Goal: Task Accomplishment & Management: Complete application form

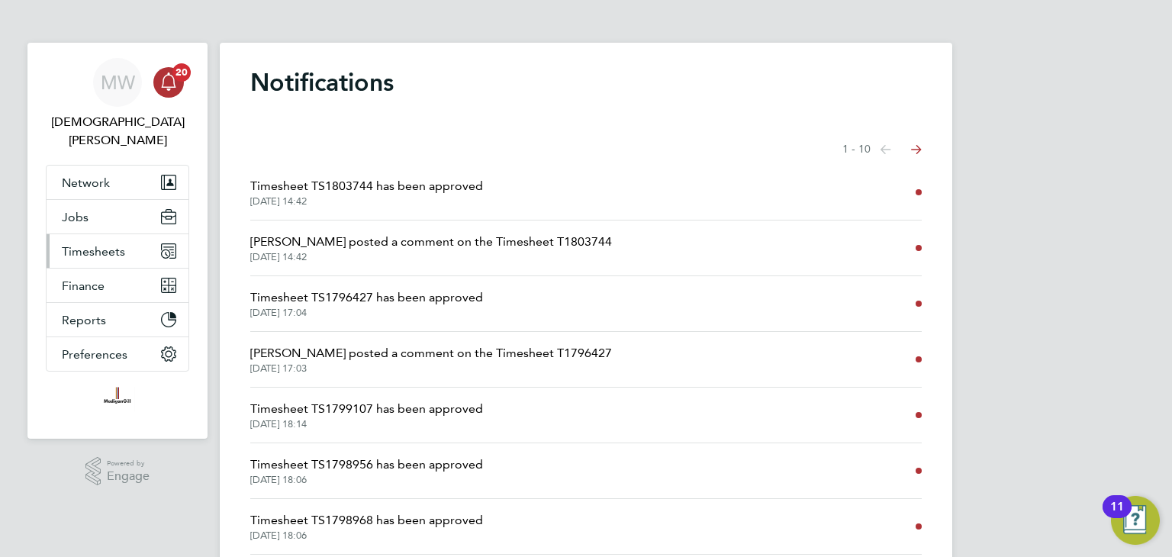
click at [87, 244] on span "Timesheets" at bounding box center [93, 251] width 63 height 14
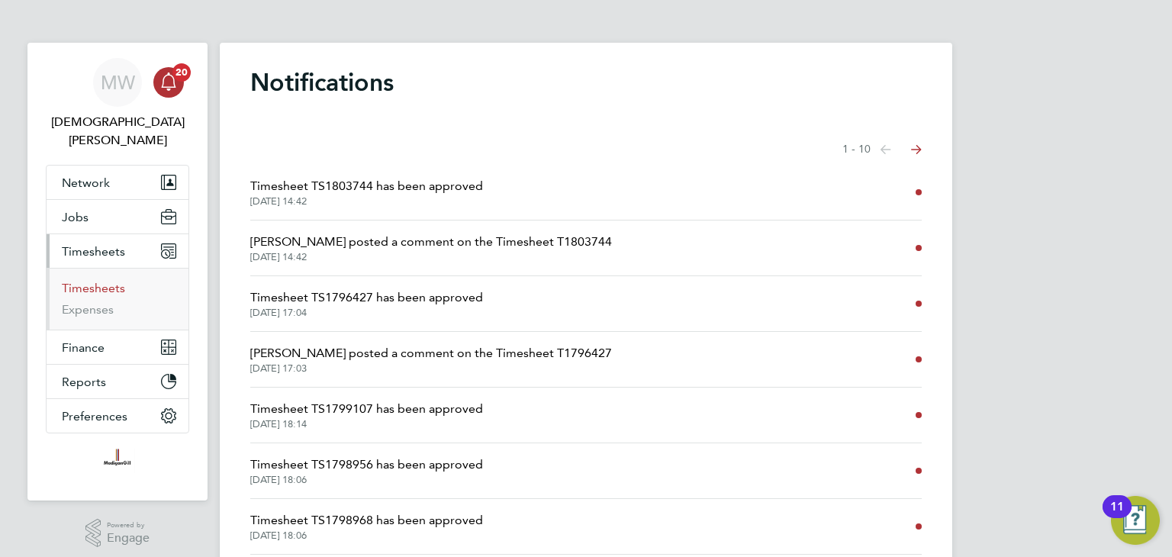
click at [101, 281] on link "Timesheets" at bounding box center [93, 288] width 63 height 14
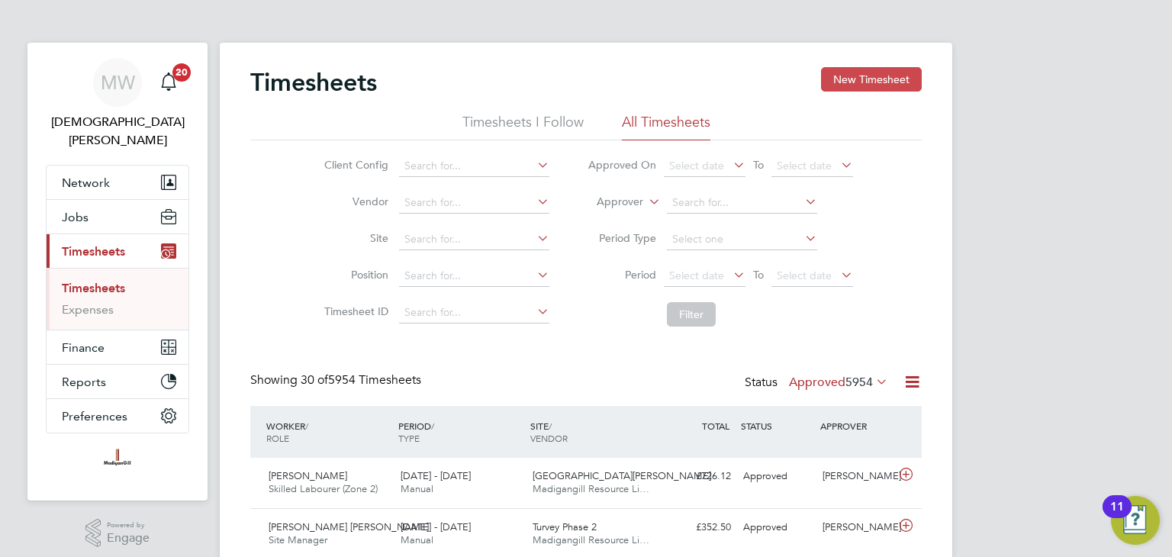
click at [855, 83] on button "New Timesheet" at bounding box center [871, 79] width 101 height 24
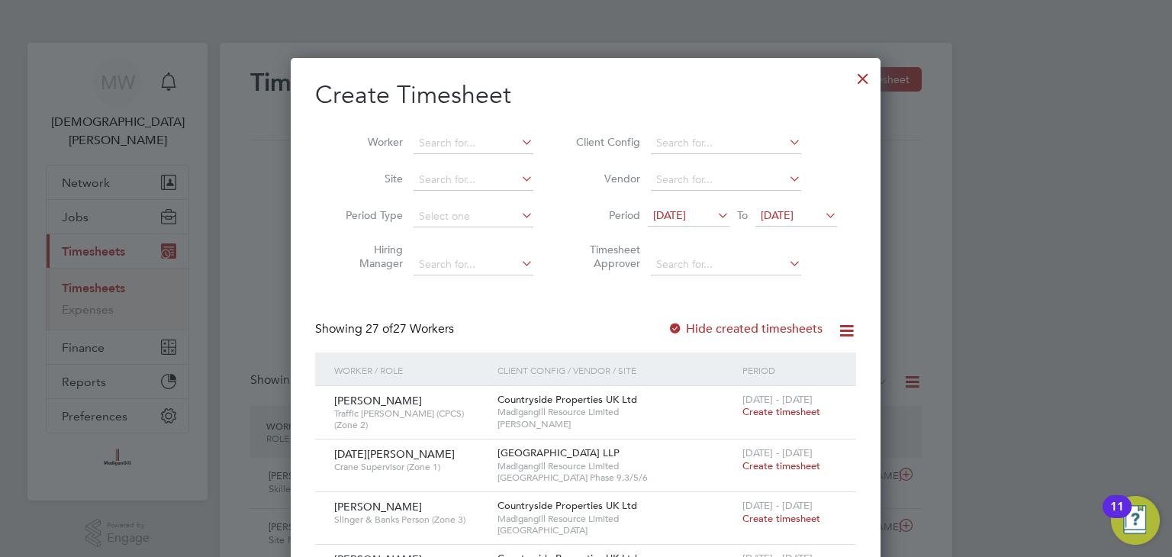
click at [863, 76] on div at bounding box center [862, 74] width 27 height 27
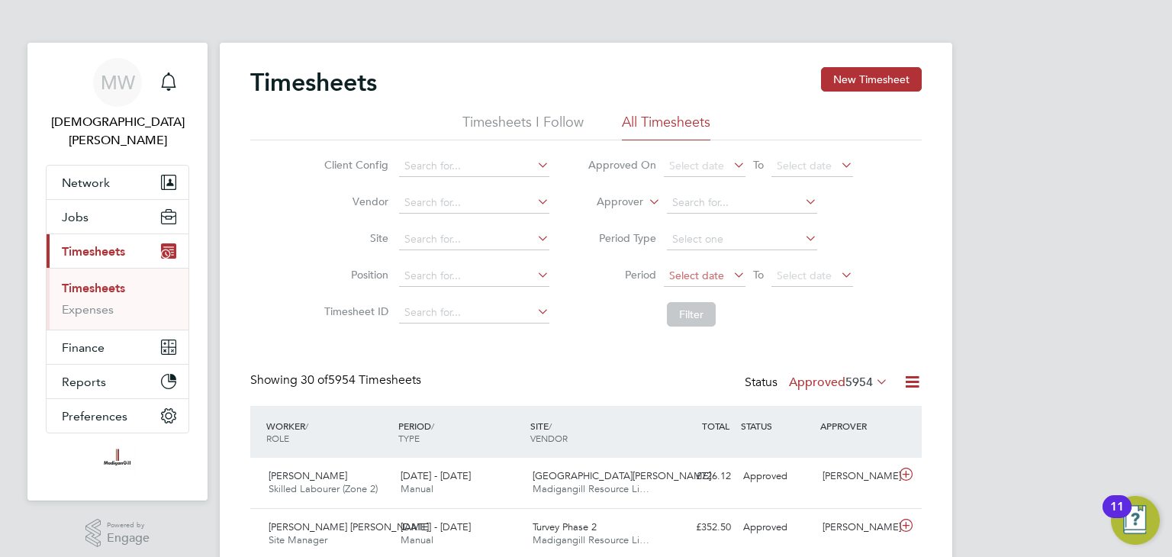
click at [725, 269] on span "Select date" at bounding box center [705, 276] width 82 height 21
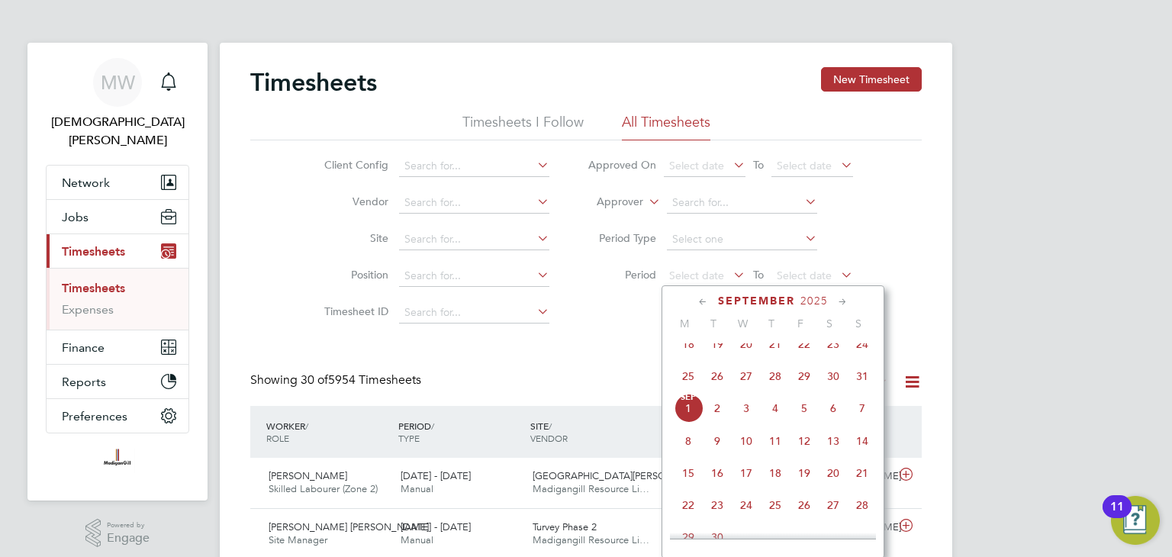
drag, startPoint x: 687, startPoint y: 391, endPoint x: 690, endPoint y: 382, distance: 8.9
click at [687, 389] on span "25" at bounding box center [688, 376] width 29 height 29
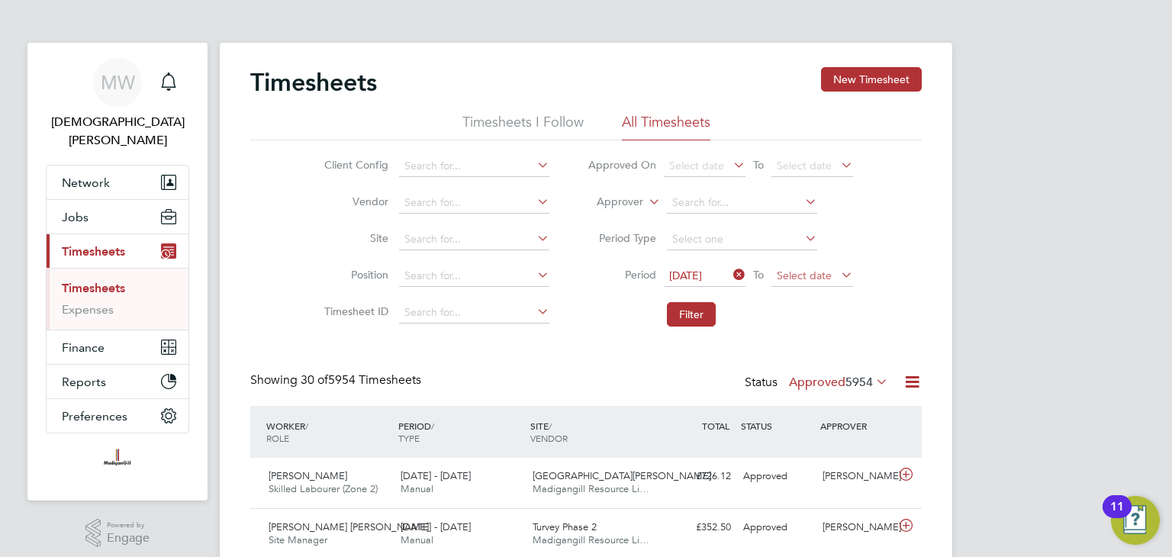
click at [789, 272] on span "Select date" at bounding box center [804, 276] width 55 height 14
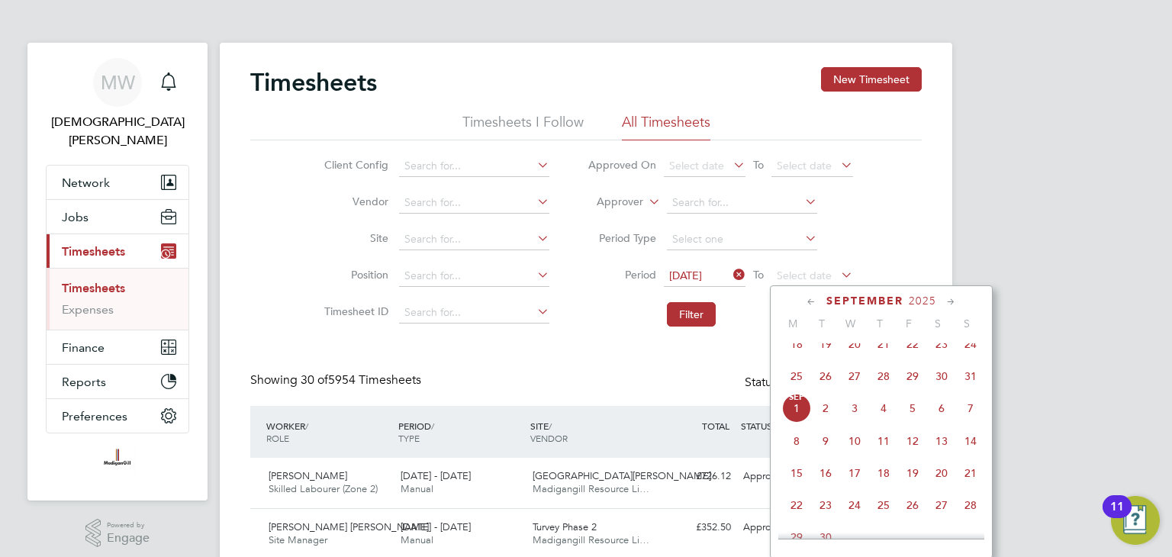
click at [971, 385] on span "31" at bounding box center [970, 376] width 29 height 29
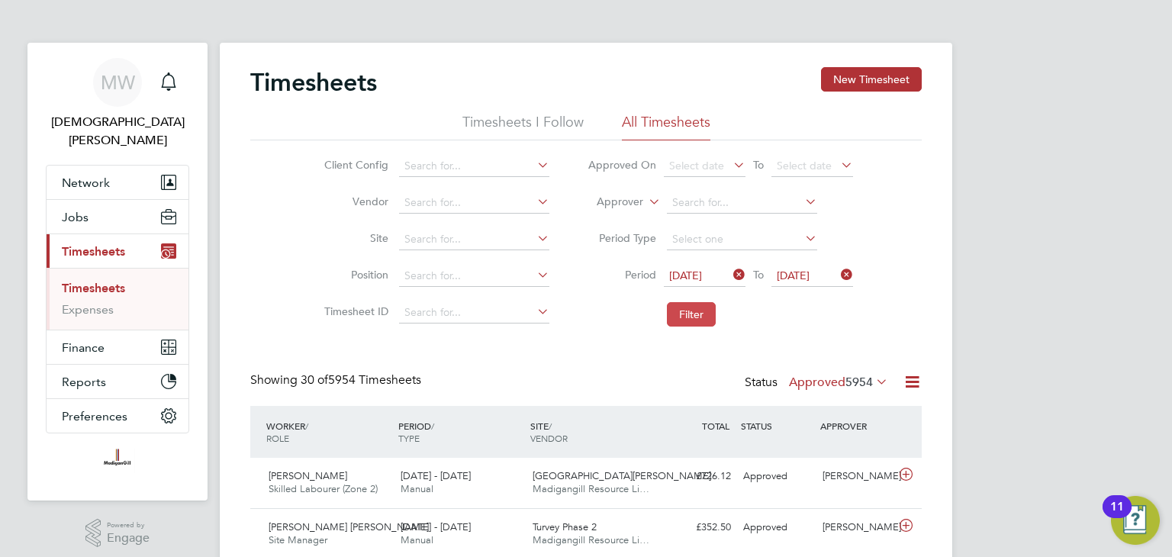
click at [701, 312] on button "Filter" at bounding box center [691, 314] width 49 height 24
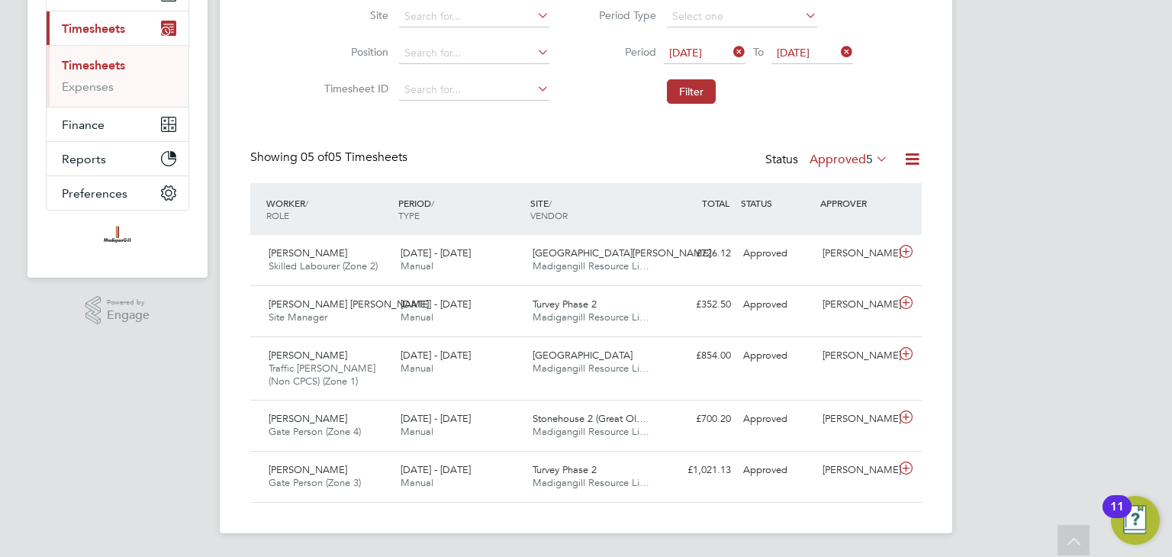
click at [873, 156] on icon at bounding box center [873, 158] width 0 height 21
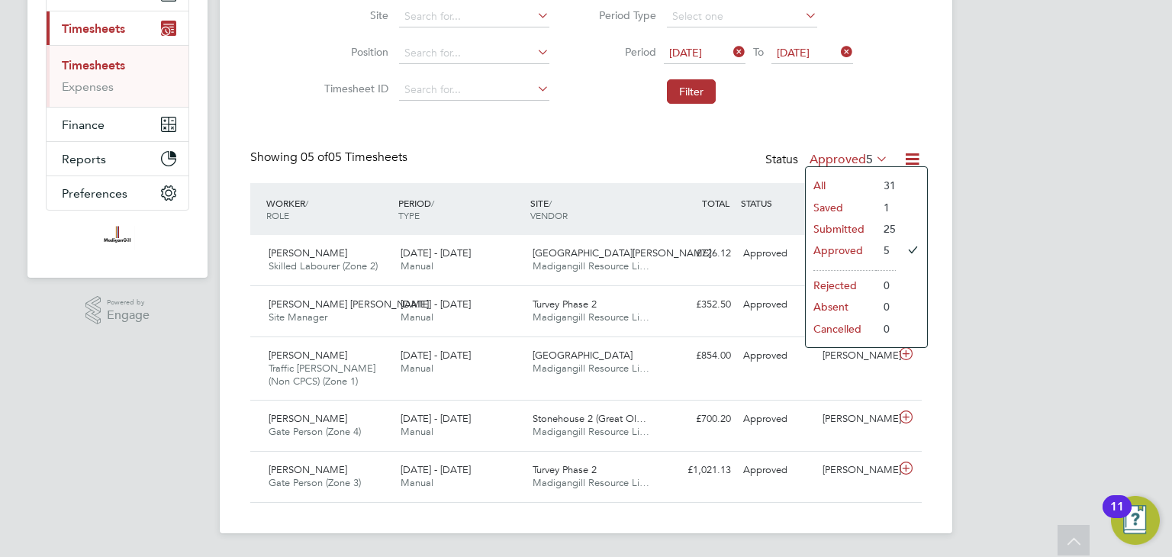
click at [827, 229] on li "Submitted" at bounding box center [841, 228] width 70 height 21
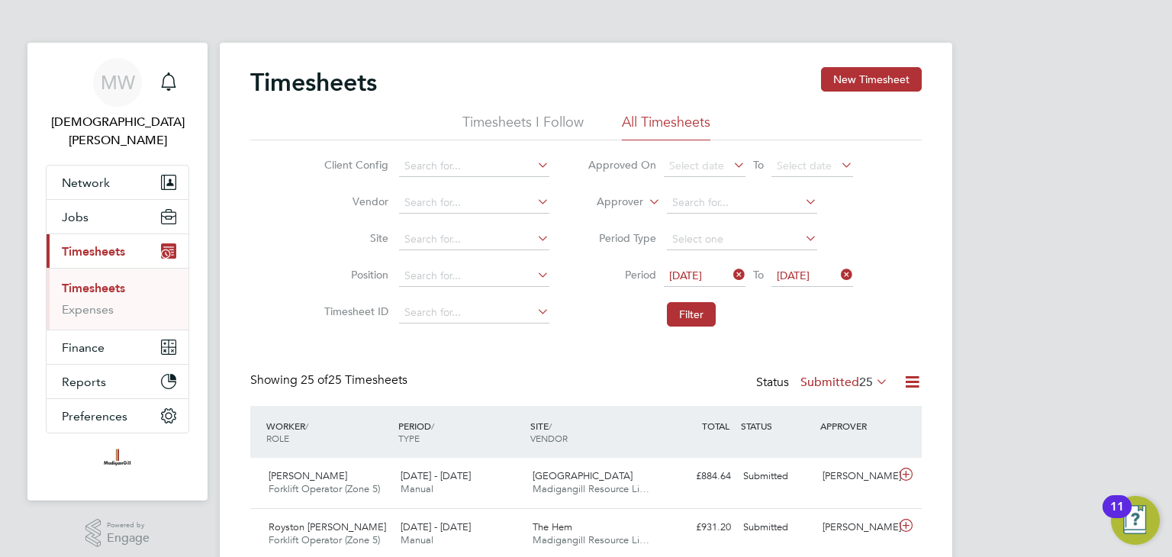
click at [873, 378] on icon at bounding box center [873, 381] width 0 height 21
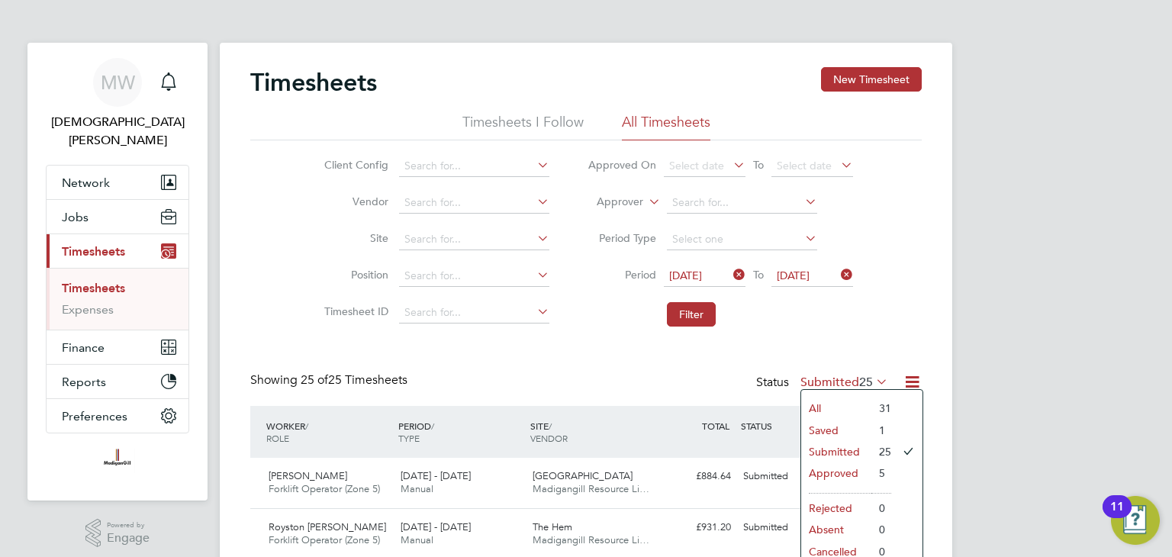
click at [820, 401] on li "All" at bounding box center [836, 408] width 70 height 21
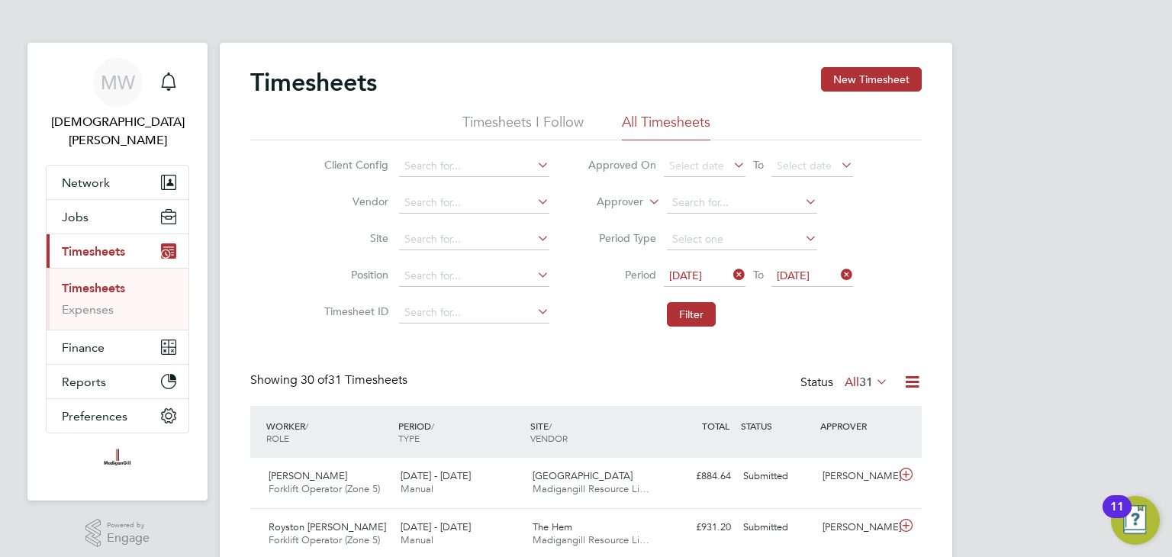
click at [888, 82] on button "New Timesheet" at bounding box center [871, 79] width 101 height 24
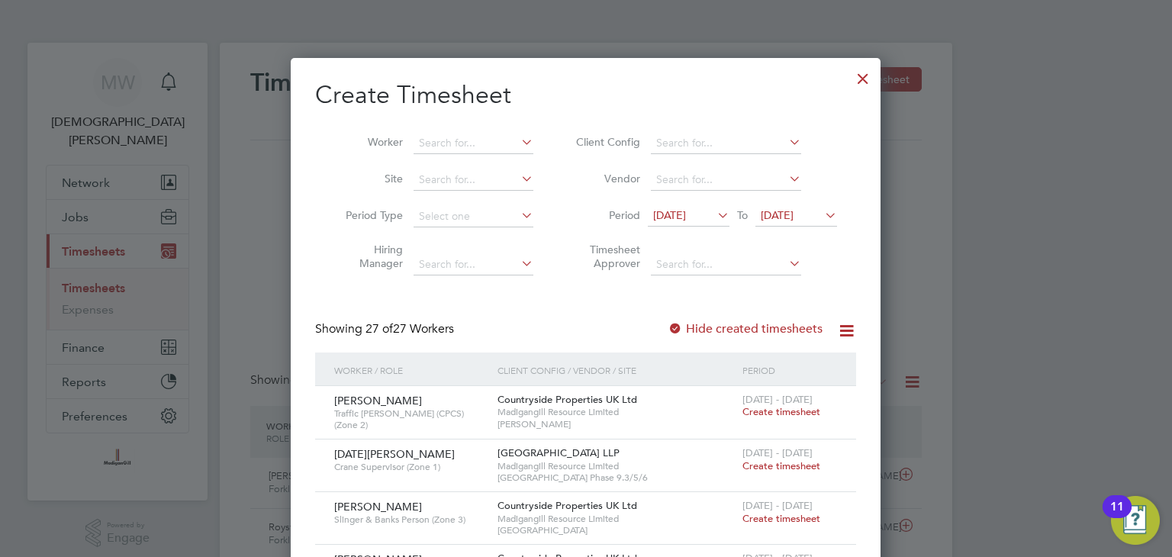
click at [686, 210] on span "[DATE]" at bounding box center [669, 215] width 33 height 14
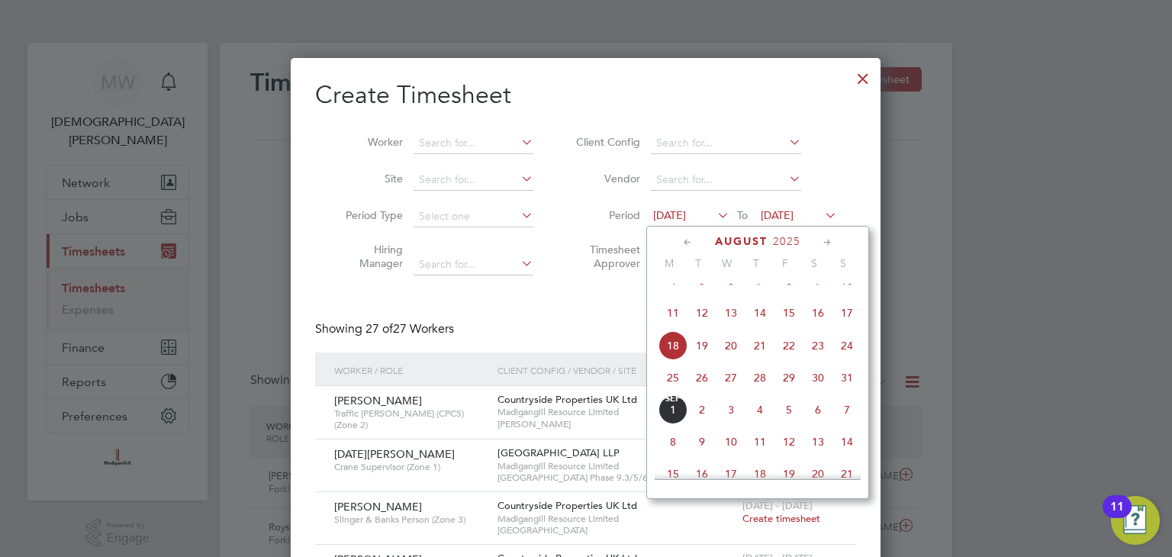
click at [666, 392] on span "25" at bounding box center [673, 377] width 29 height 29
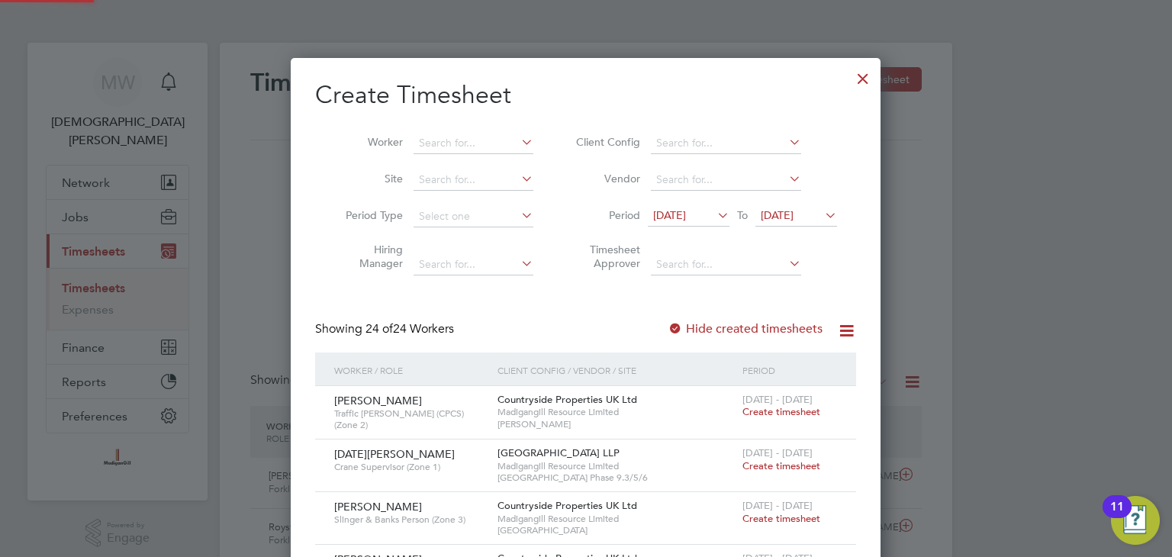
click at [794, 212] on span "[DATE]" at bounding box center [777, 215] width 33 height 14
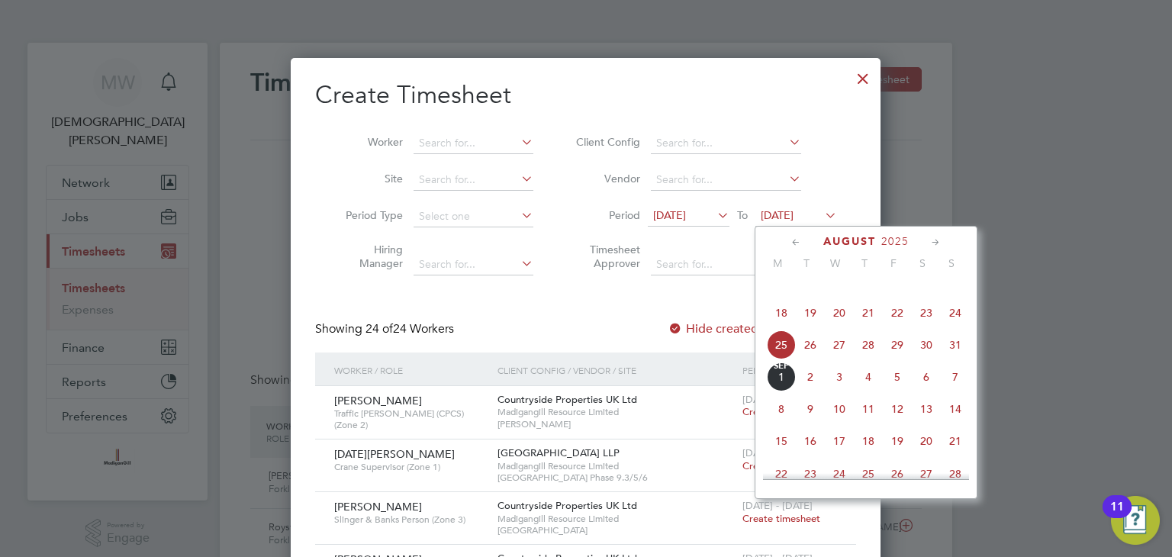
click at [956, 359] on span "31" at bounding box center [955, 344] width 29 height 29
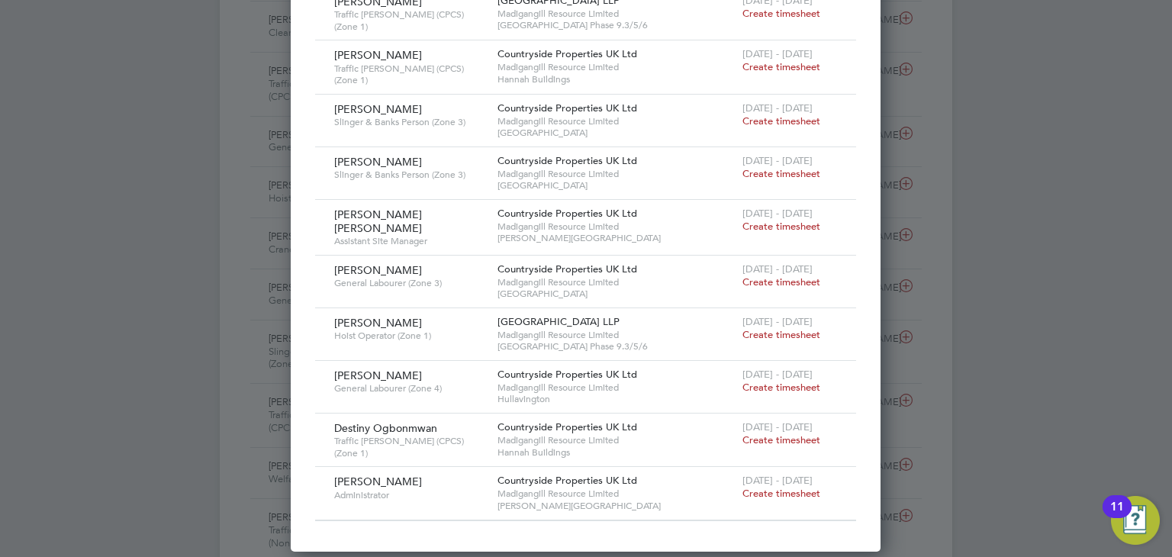
click at [145, 384] on div at bounding box center [586, 278] width 1172 height 557
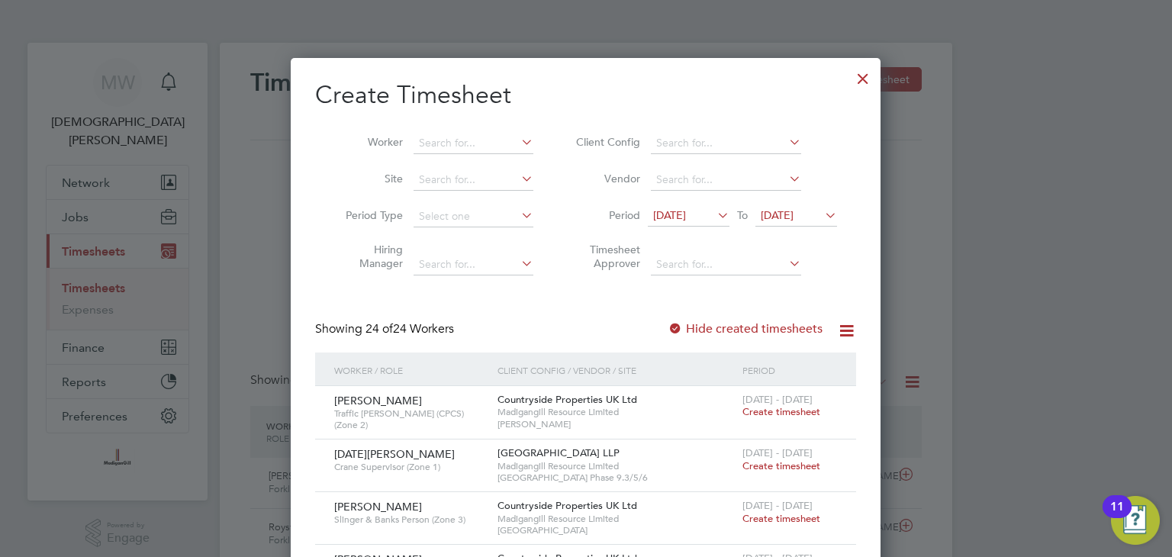
click at [868, 80] on div at bounding box center [862, 74] width 27 height 27
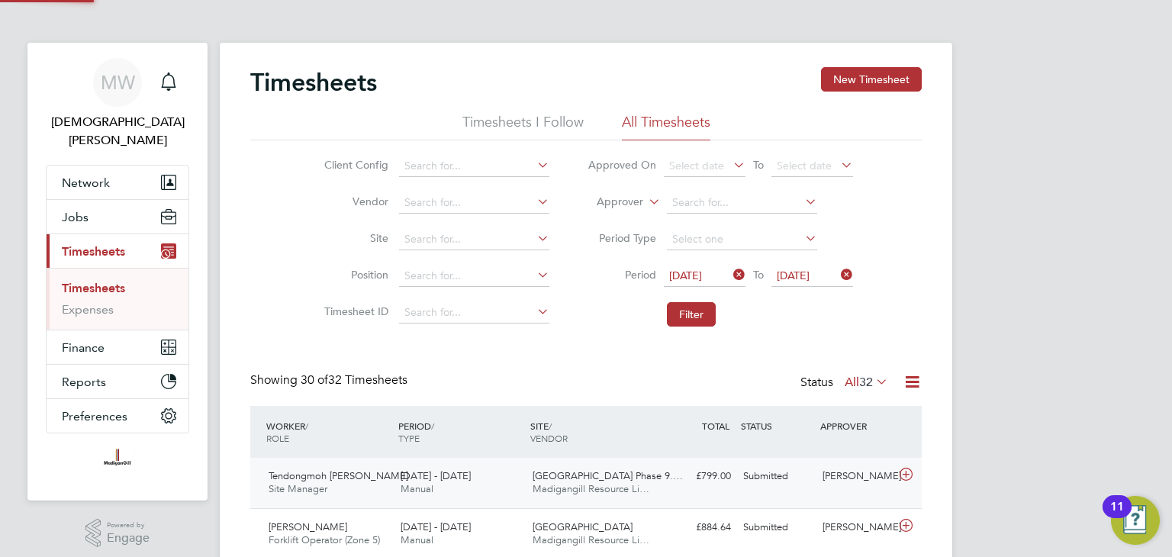
scroll to position [38, 133]
